Goal: Transaction & Acquisition: Purchase product/service

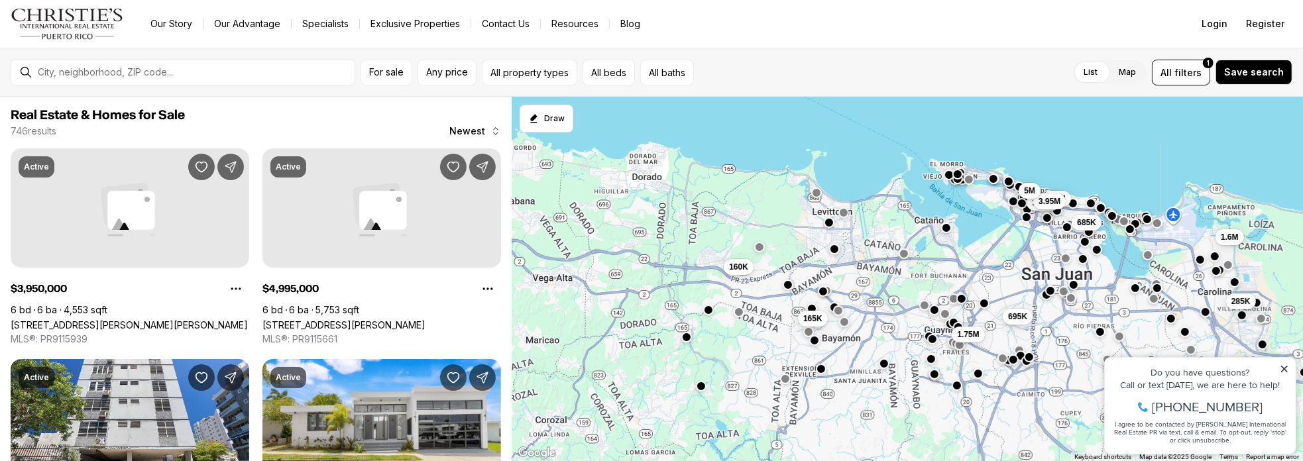
drag, startPoint x: 678, startPoint y: 272, endPoint x: 837, endPoint y: 176, distance: 185.8
click at [837, 176] on div "1.35M 1.6M 285K 3.8M 3.95M 685K 695K 165K 1.75M 5M 160K" at bounding box center [907, 279] width 791 height 365
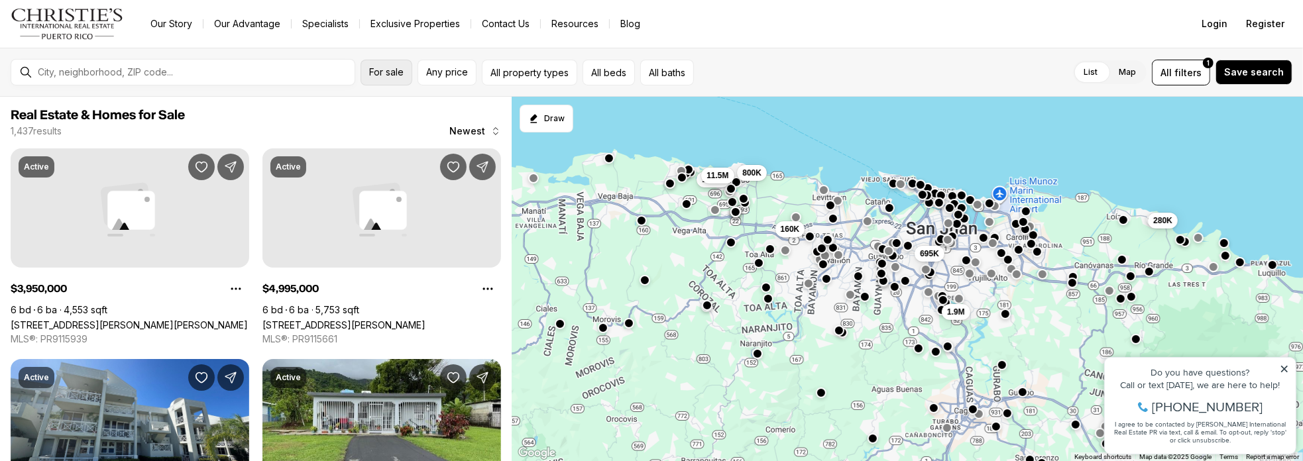
click at [387, 71] on span "For sale" at bounding box center [386, 72] width 34 height 11
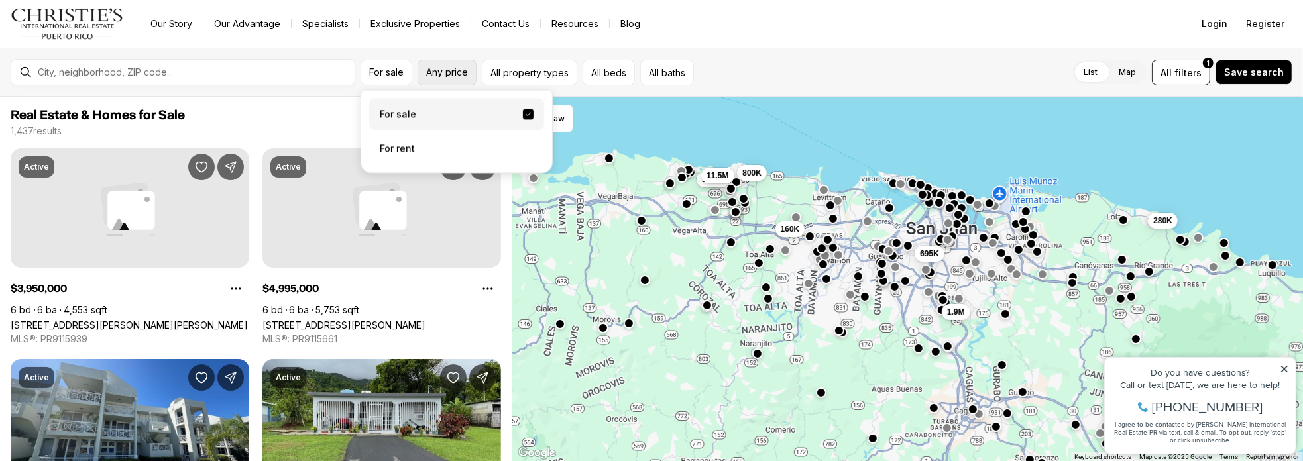
click at [441, 71] on span "Any price" at bounding box center [447, 72] width 42 height 11
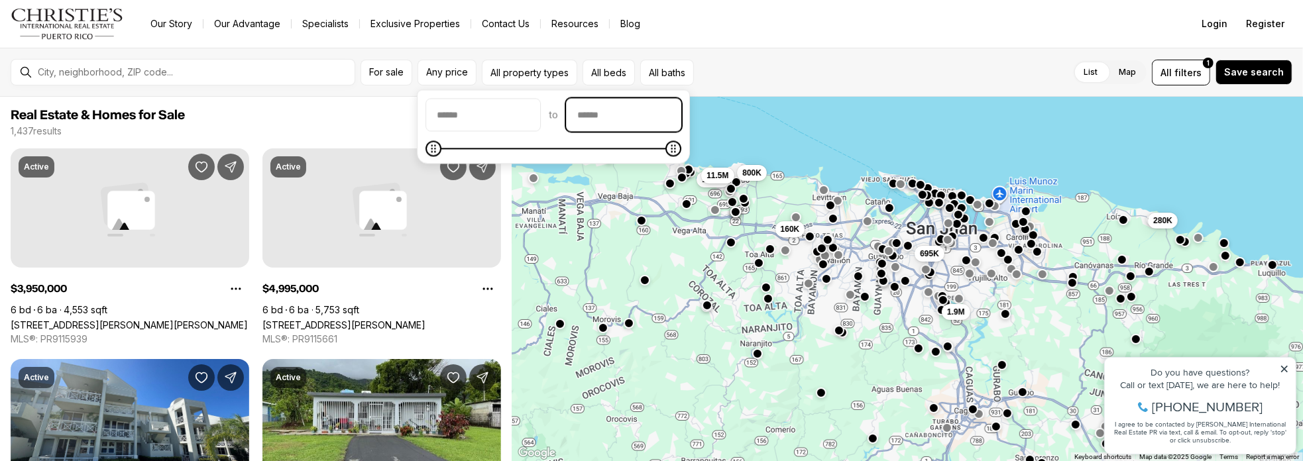
click at [605, 111] on input "priceMax" at bounding box center [624, 115] width 114 height 32
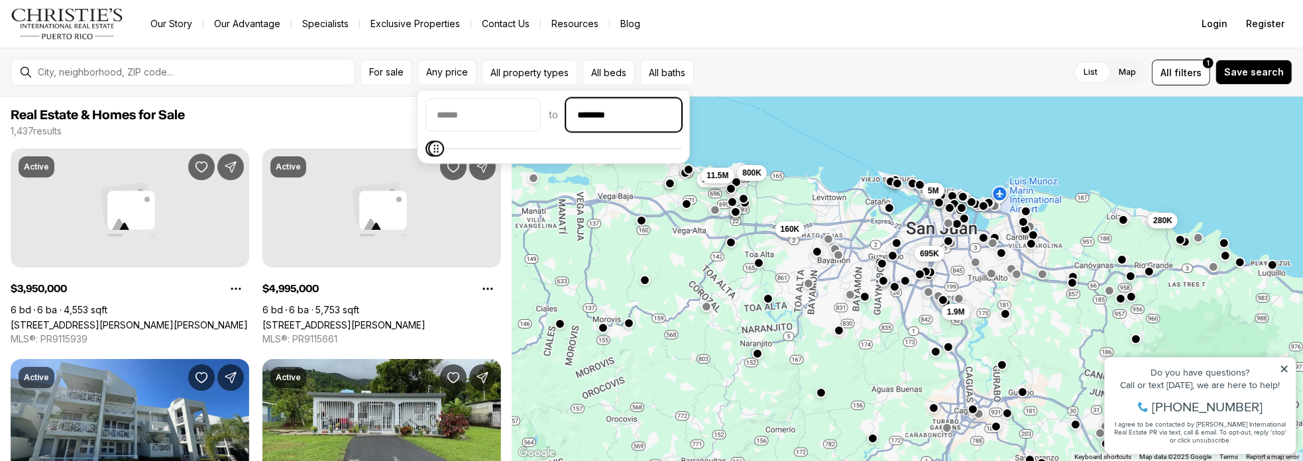
type input "********"
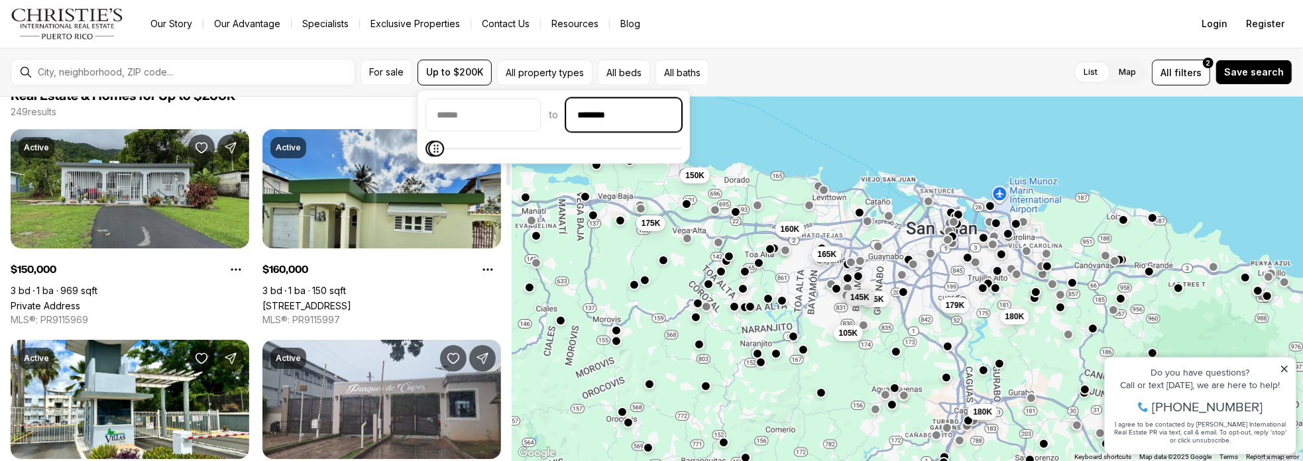
scroll to position [44, 0]
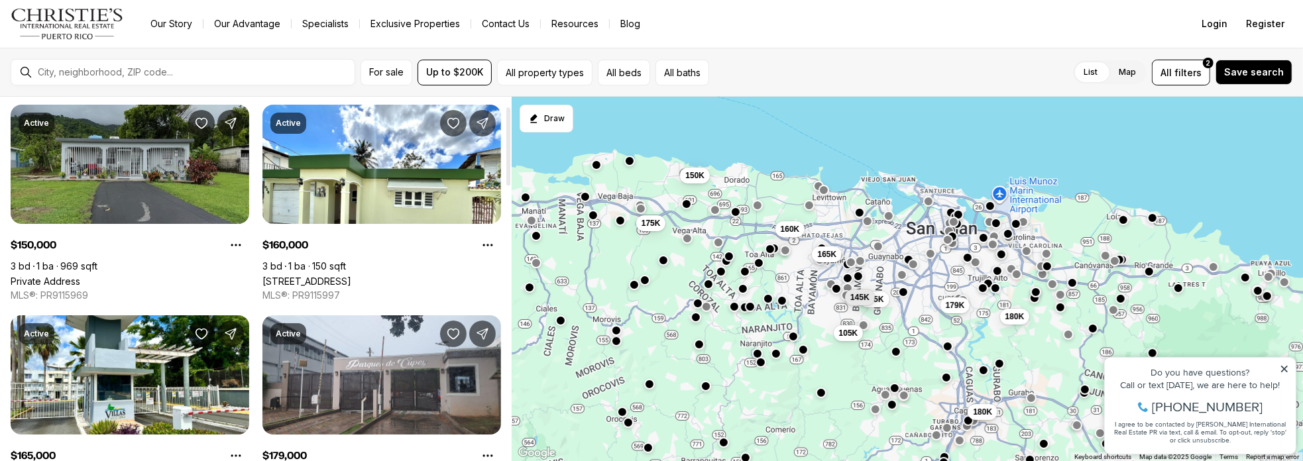
click at [80, 276] on link "Private Address" at bounding box center [46, 281] width 70 height 11
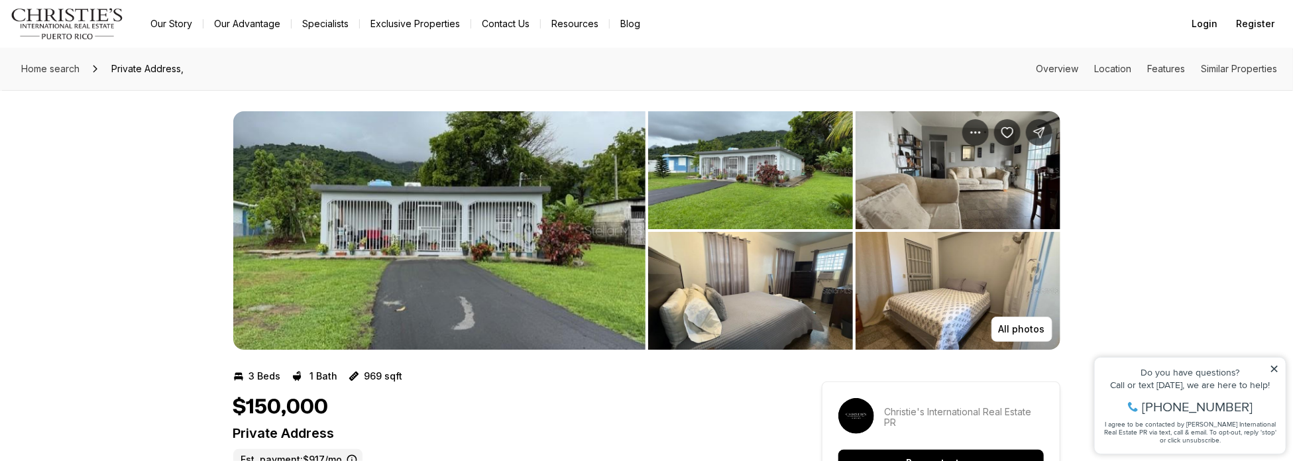
click at [729, 185] on img "View image gallery" at bounding box center [750, 170] width 205 height 118
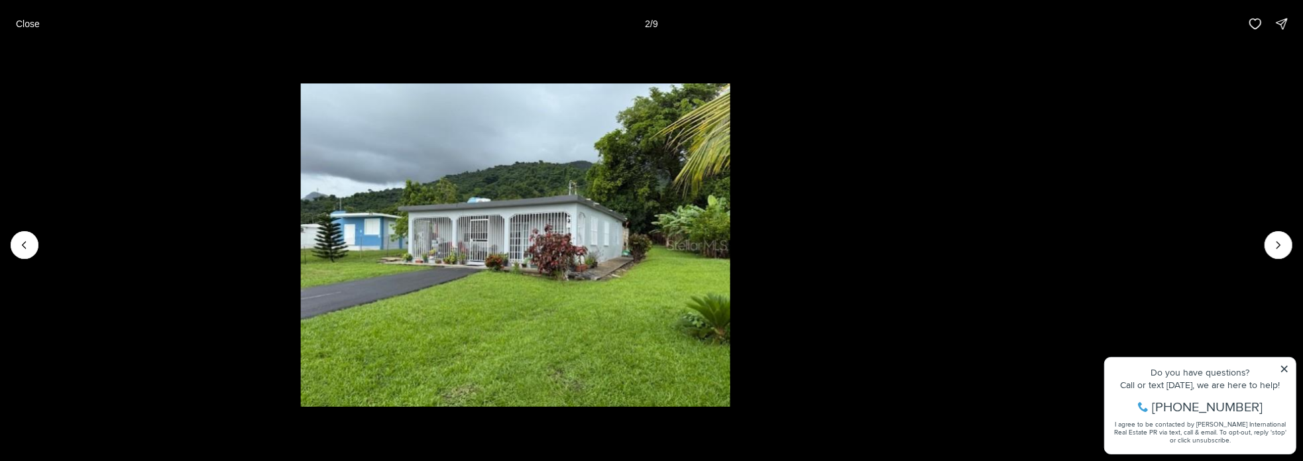
drag, startPoint x: 719, startPoint y: 286, endPoint x: 583, endPoint y: 260, distance: 138.4
click at [583, 260] on img "2 of 9" at bounding box center [515, 244] width 429 height 323
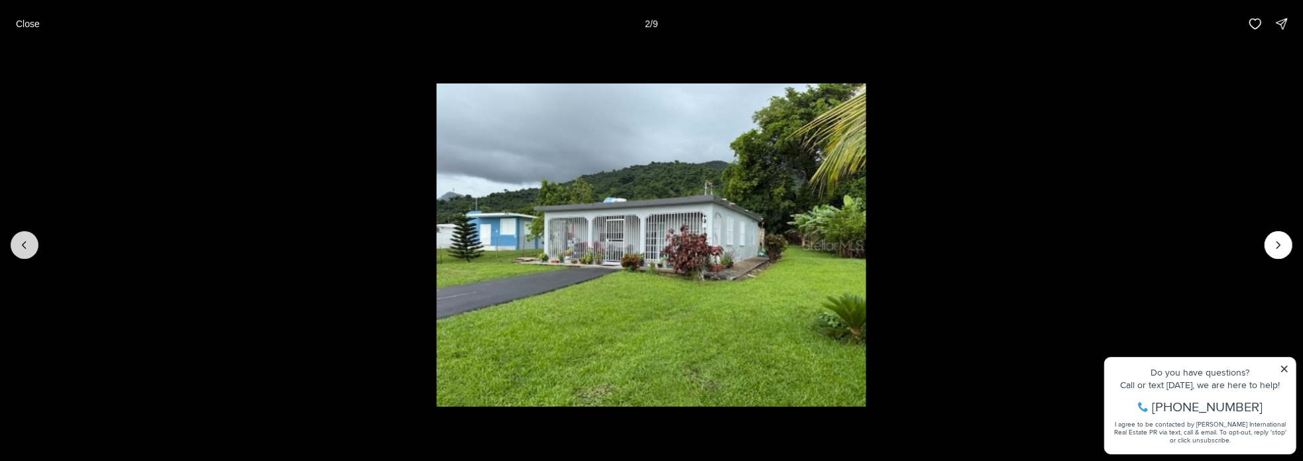
click at [25, 247] on icon "Previous slide" at bounding box center [24, 245] width 13 height 13
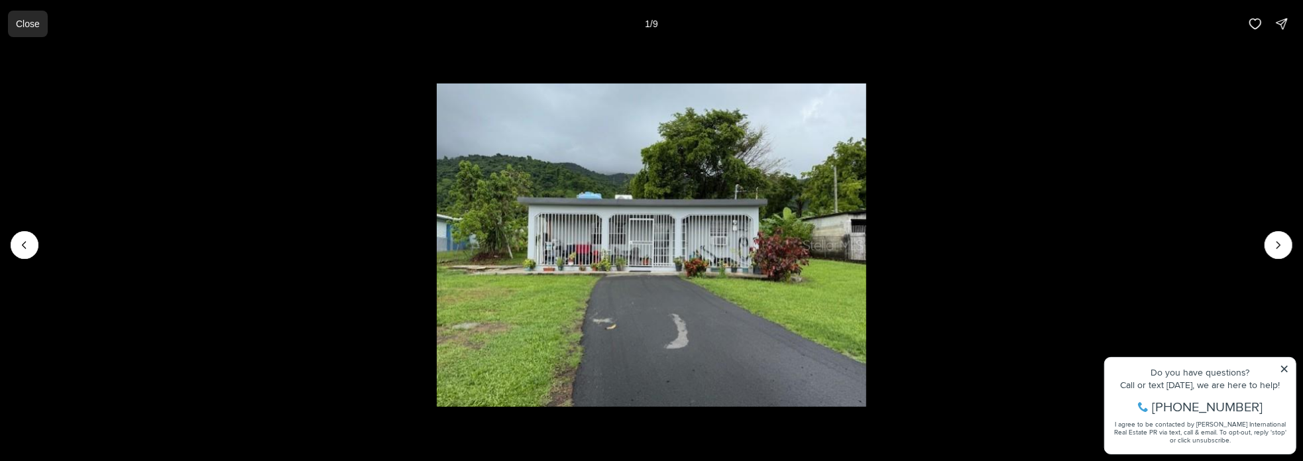
click at [29, 23] on p "Close" at bounding box center [28, 24] width 24 height 11
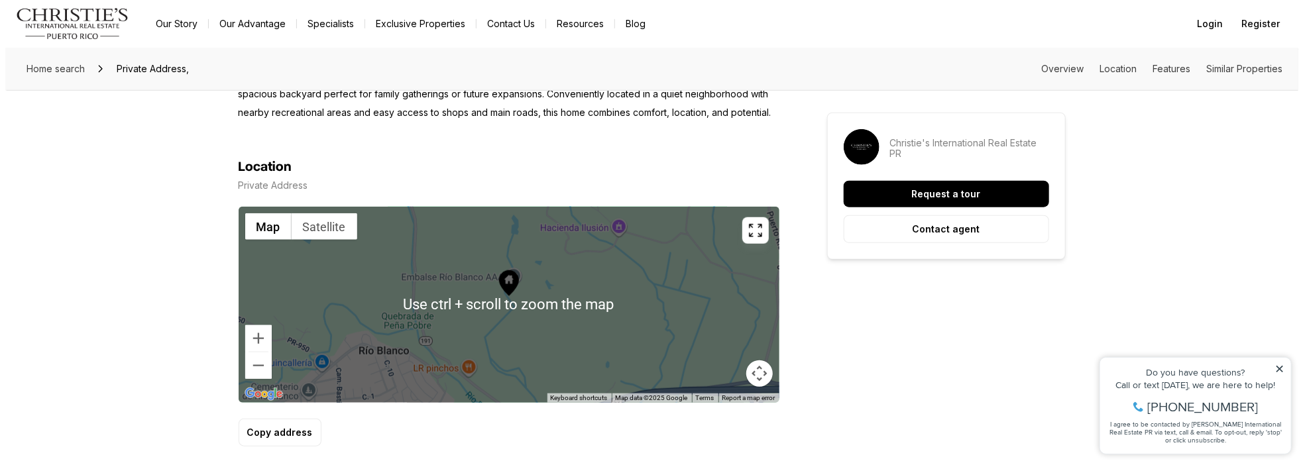
scroll to position [663, 0]
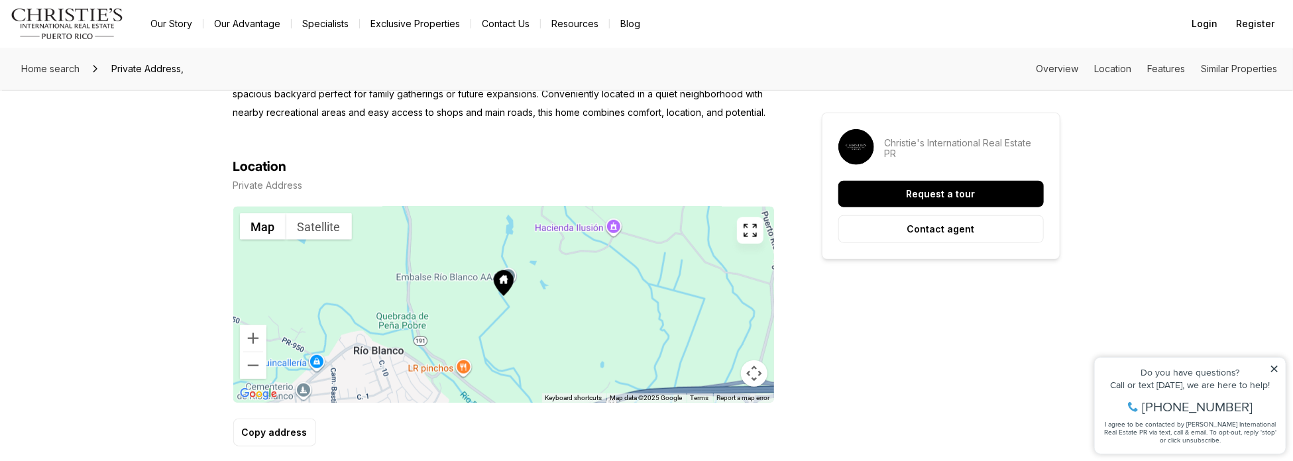
click at [751, 230] on icon "button" at bounding box center [750, 231] width 16 height 16
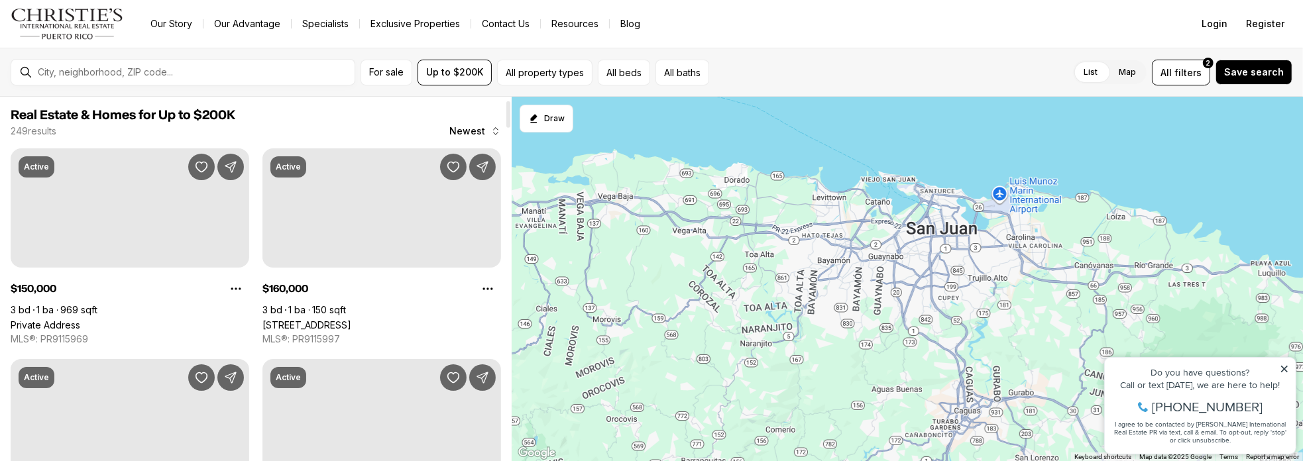
scroll to position [44, 0]
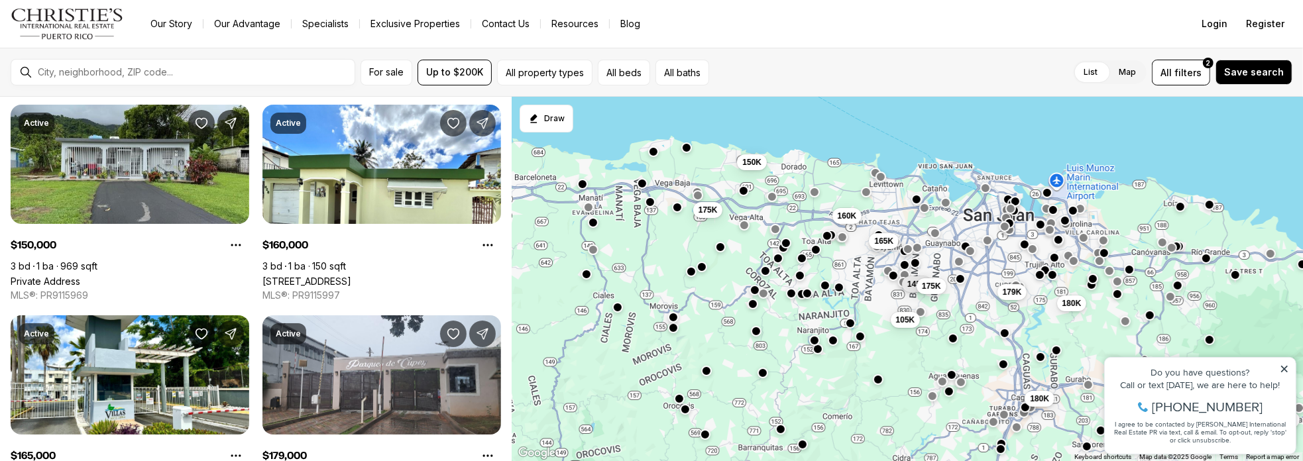
drag, startPoint x: 698, startPoint y: 248, endPoint x: 757, endPoint y: 235, distance: 60.3
click at [757, 235] on div "180K 179K 180K 150K 81K 145K 175K 105K 160K 165K 150K 175K" at bounding box center [907, 279] width 791 height 365
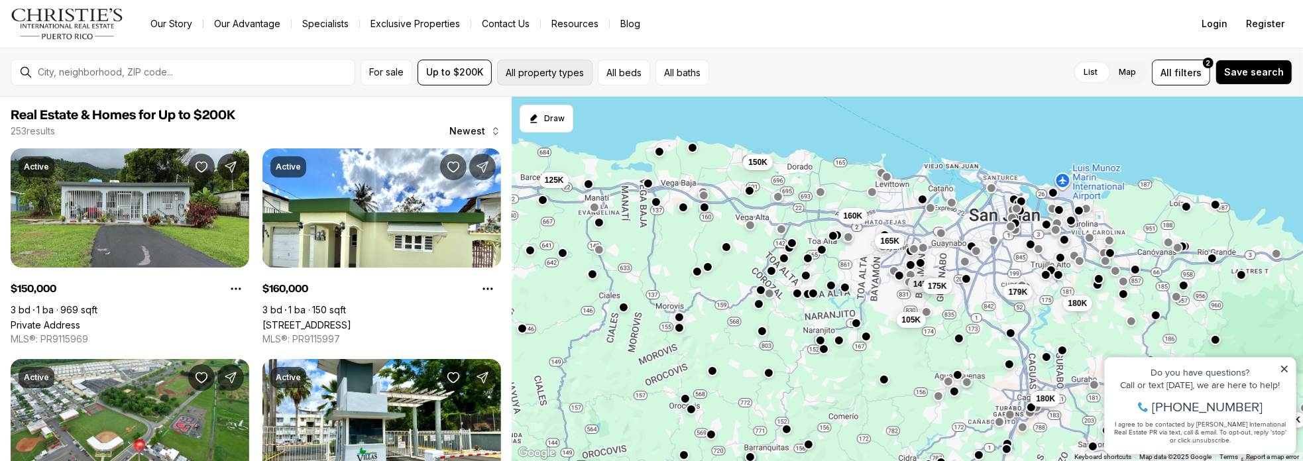
click at [567, 72] on button "All property types" at bounding box center [544, 73] width 95 height 26
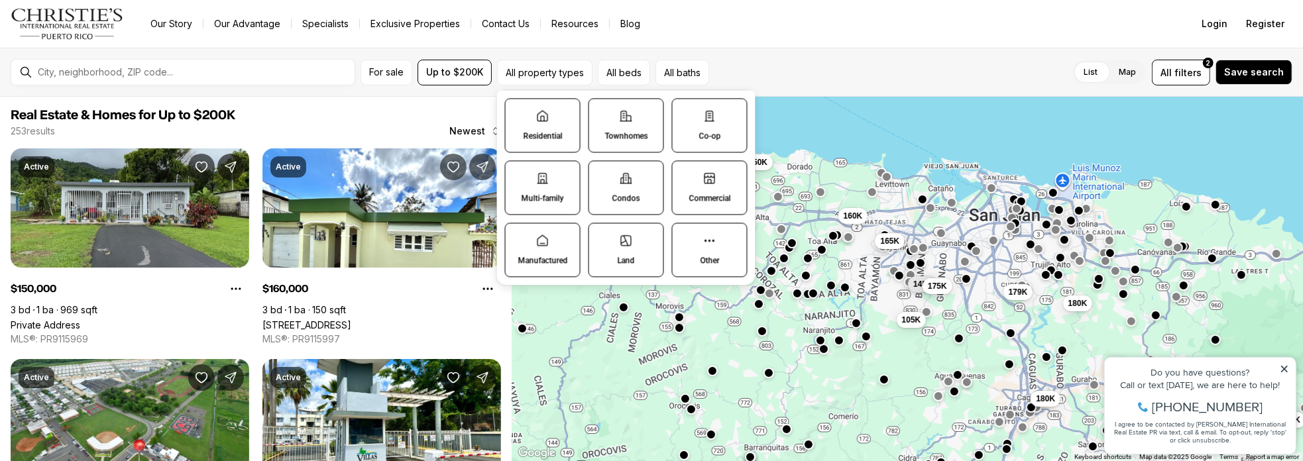
click at [553, 182] on label "Multi-family" at bounding box center [543, 187] width 76 height 54
click at [519, 174] on button "Multi-family" at bounding box center [512, 167] width 13 height 13
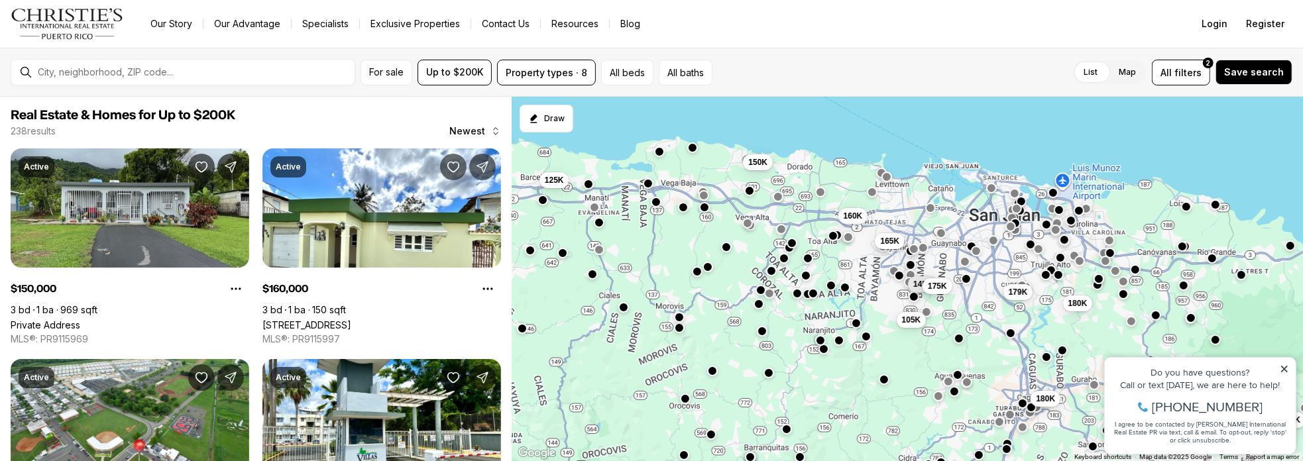
click at [726, 308] on div "180K 179K 180K 150K 145K 175K 105K 160K 165K 150K 59K 125K" at bounding box center [907, 279] width 791 height 365
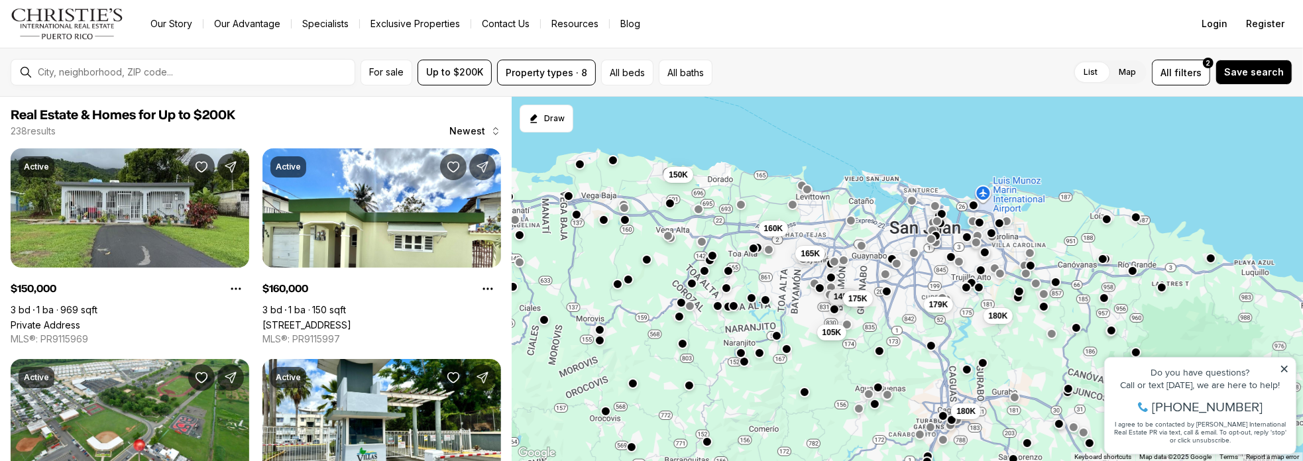
drag, startPoint x: 753, startPoint y: 279, endPoint x: 679, endPoint y: 285, distance: 75.1
click at [676, 287] on div "180K 179K 180K 150K 145K 175K 105K 160K 165K 150K 59K 125K" at bounding box center [907, 279] width 791 height 365
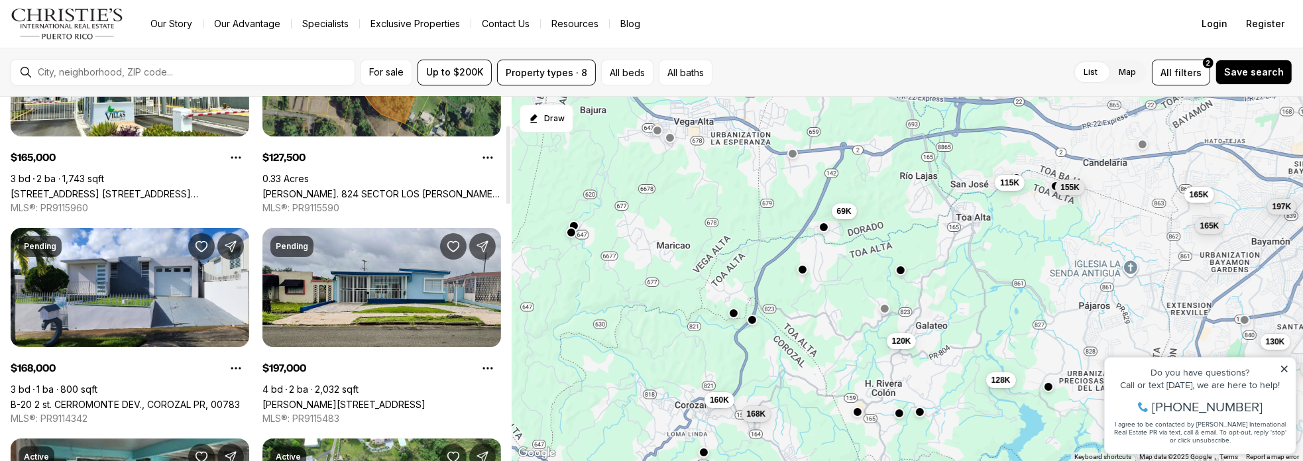
scroll to position [133, 0]
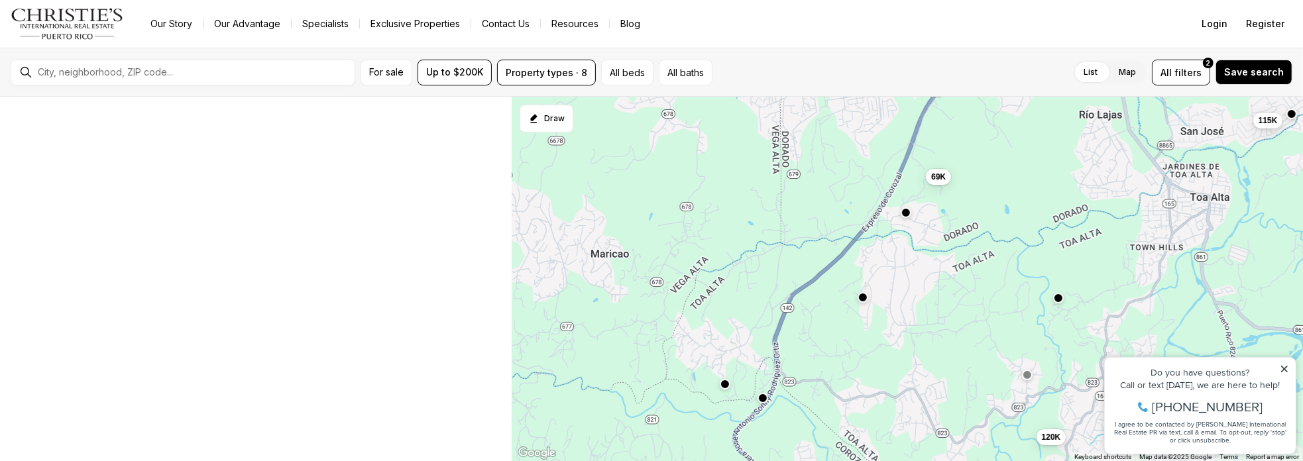
scroll to position [8, 0]
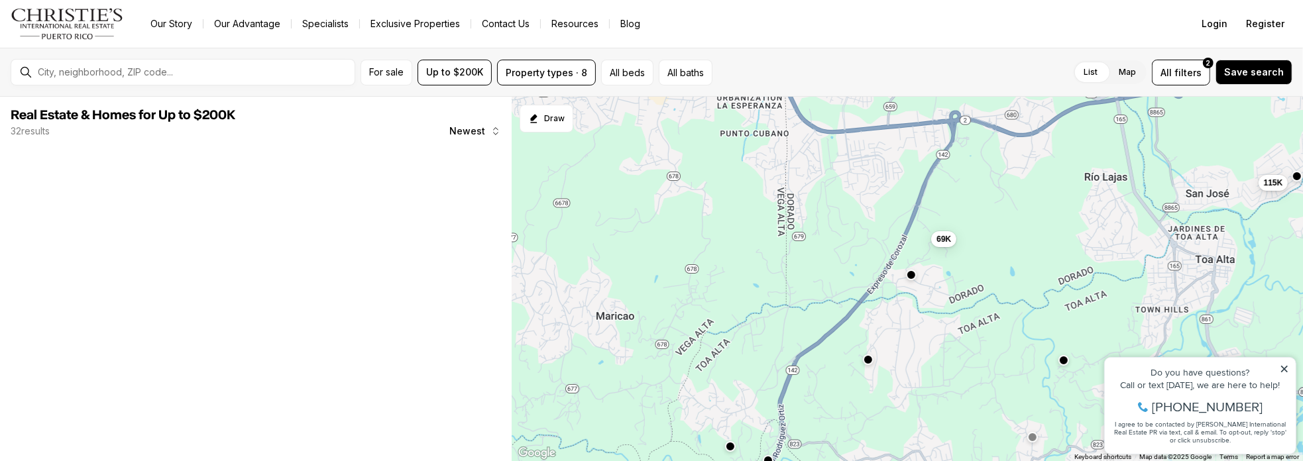
drag, startPoint x: 765, startPoint y: 214, endPoint x: 775, endPoint y: 261, distance: 48.1
click at [772, 279] on div "120K 115K 69K" at bounding box center [907, 279] width 791 height 365
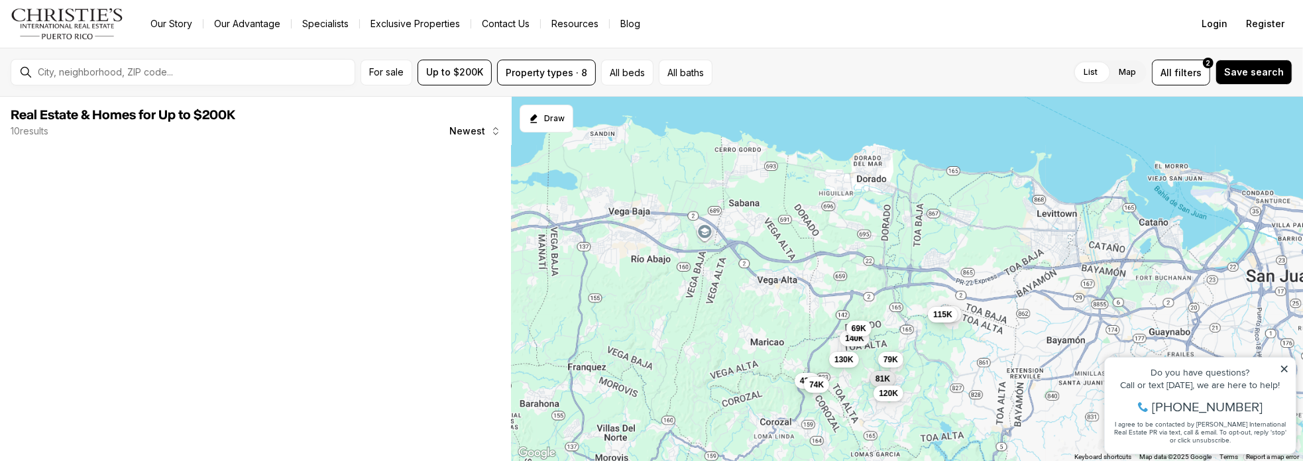
drag, startPoint x: 806, startPoint y: 266, endPoint x: 814, endPoint y: 325, distance: 59.4
click at [814, 325] on div "66K 115K 140K 69K 130K 79K 43K 81K 120K 74K" at bounding box center [907, 279] width 791 height 365
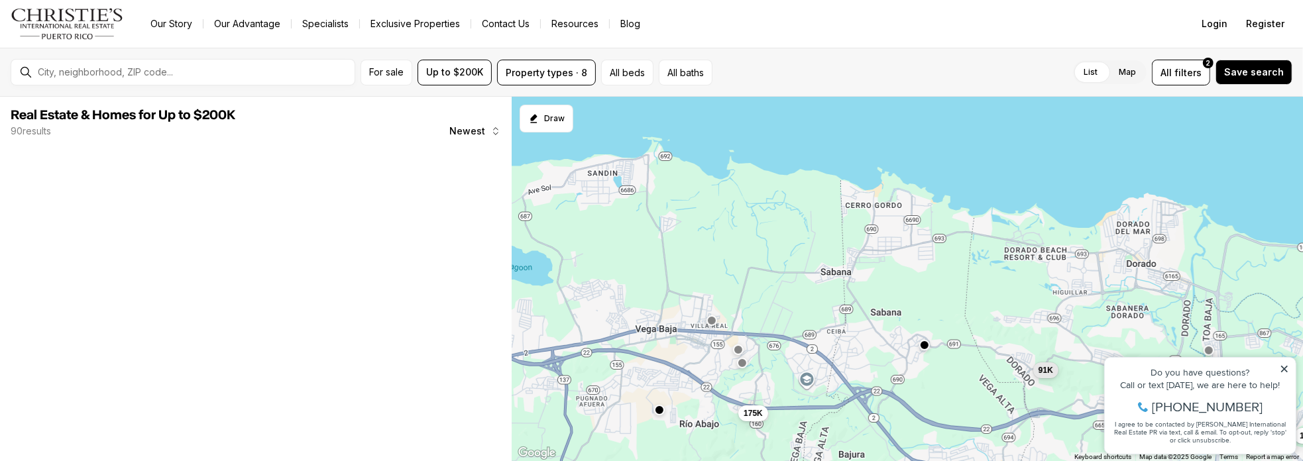
drag, startPoint x: 572, startPoint y: 136, endPoint x: 710, endPoint y: 313, distance: 225.2
click at [710, 313] on div "175K 91K 160K" at bounding box center [907, 279] width 791 height 365
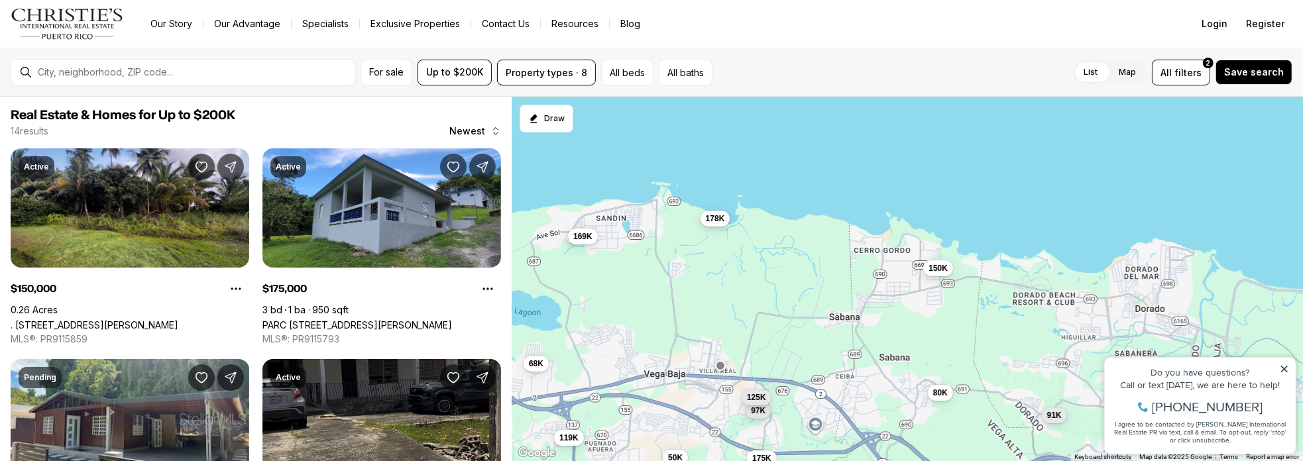
click at [722, 217] on span "178K" at bounding box center [715, 218] width 19 height 11
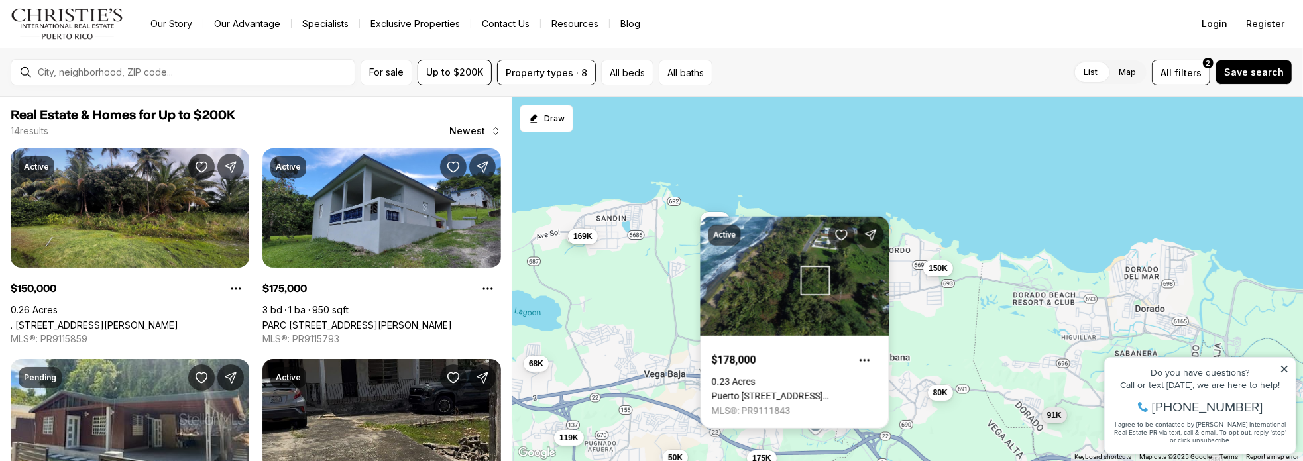
click at [722, 217] on div "Active $178,000 0.23 Acres Puerto Nuevo ward 686 #Lot. 9, VEGA BAJA PR, 00693 M…" at bounding box center [794, 323] width 189 height 212
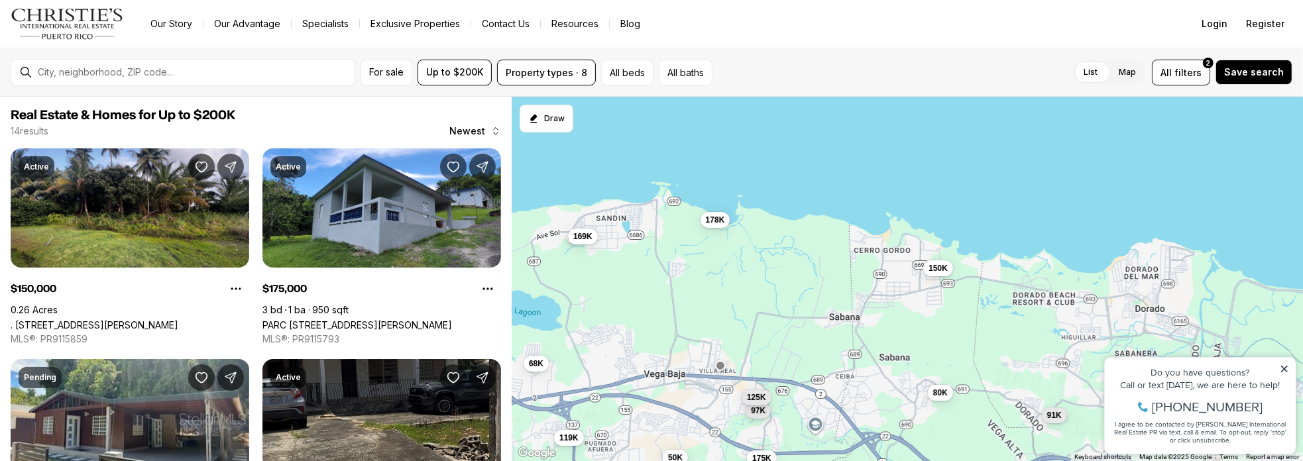
click at [722, 217] on span "178K" at bounding box center [715, 220] width 19 height 11
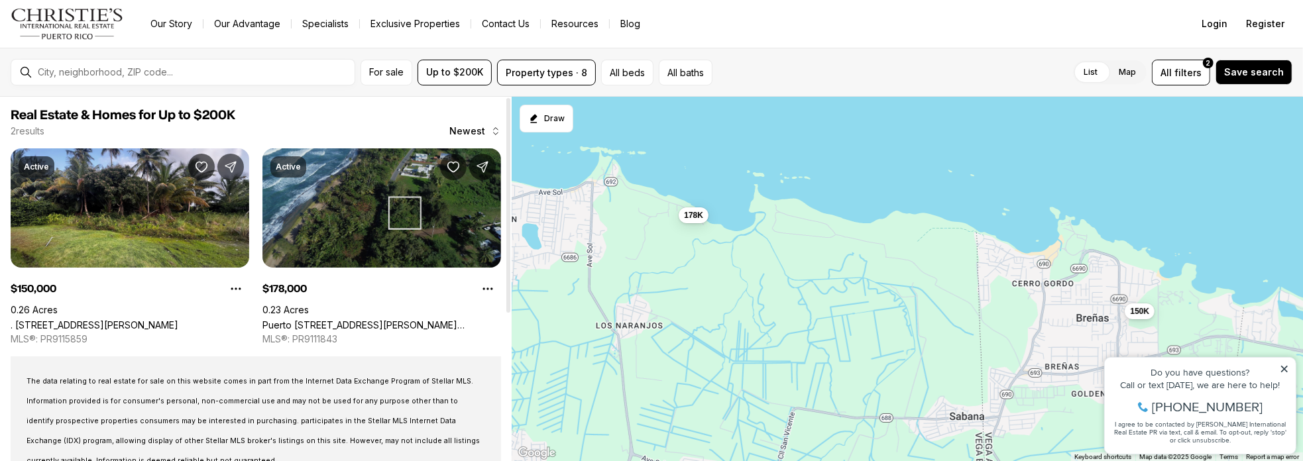
click at [411, 319] on link "Puerto Nuevo ward 686 #Lot. 9, VEGA BAJA PR, 00693" at bounding box center [381, 324] width 239 height 11
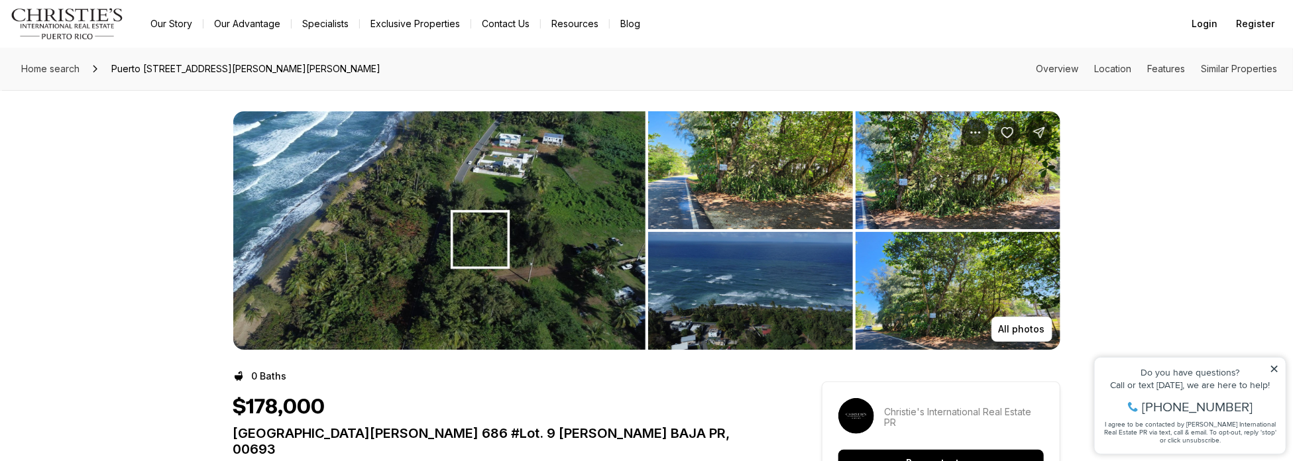
click at [761, 324] on img "View image gallery" at bounding box center [750, 291] width 205 height 118
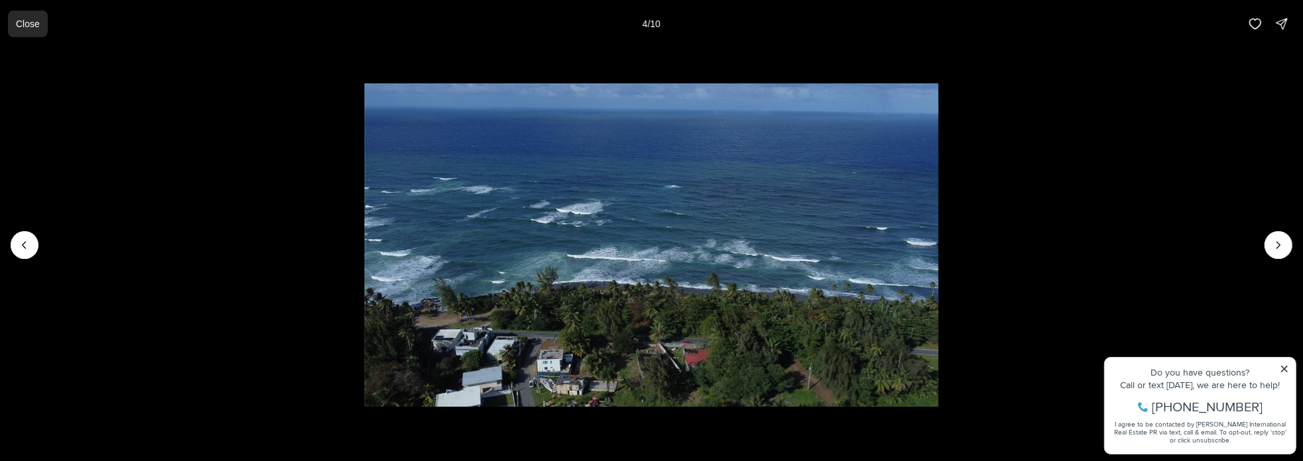
click at [30, 14] on button "Close" at bounding box center [28, 24] width 40 height 27
